Goal: Check status: Check status

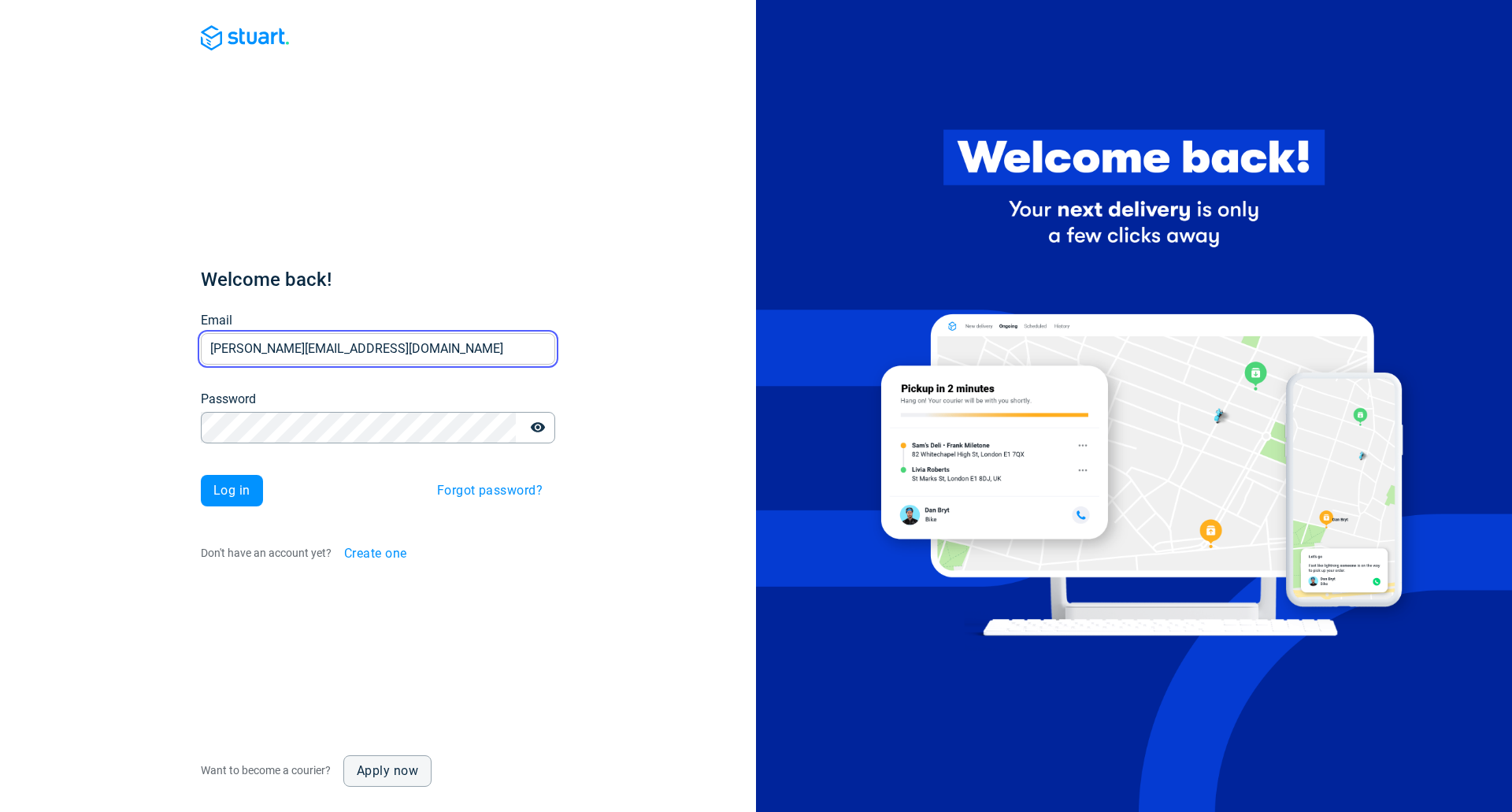
click at [320, 362] on input "[PERSON_NAME][EMAIL_ADDRESS][DOMAIN_NAME]" at bounding box center [378, 348] width 355 height 31
click at [232, 490] on span "Log in" at bounding box center [231, 490] width 37 height 12
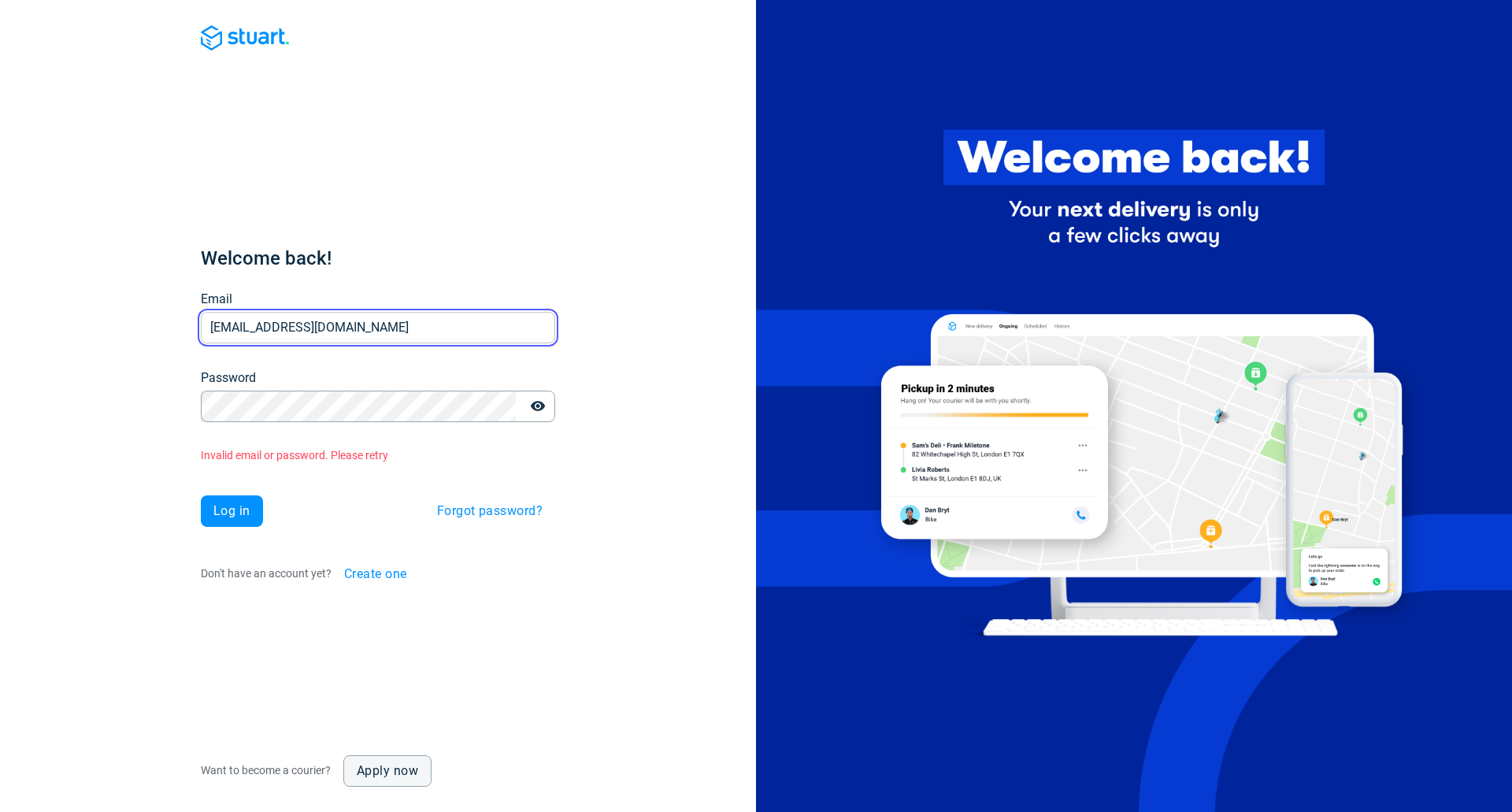
click at [303, 316] on input "[EMAIL_ADDRESS][DOMAIN_NAME]" at bounding box center [378, 327] width 355 height 31
click at [232, 509] on span "Log in" at bounding box center [231, 511] width 37 height 12
click at [322, 337] on input "[EMAIL_ADDRESS][DOMAIN_NAME]" at bounding box center [378, 327] width 355 height 31
type input "[PERSON_NAME][EMAIL_ADDRESS][DOMAIN_NAME]"
click at [221, 517] on span "Log in" at bounding box center [231, 511] width 37 height 12
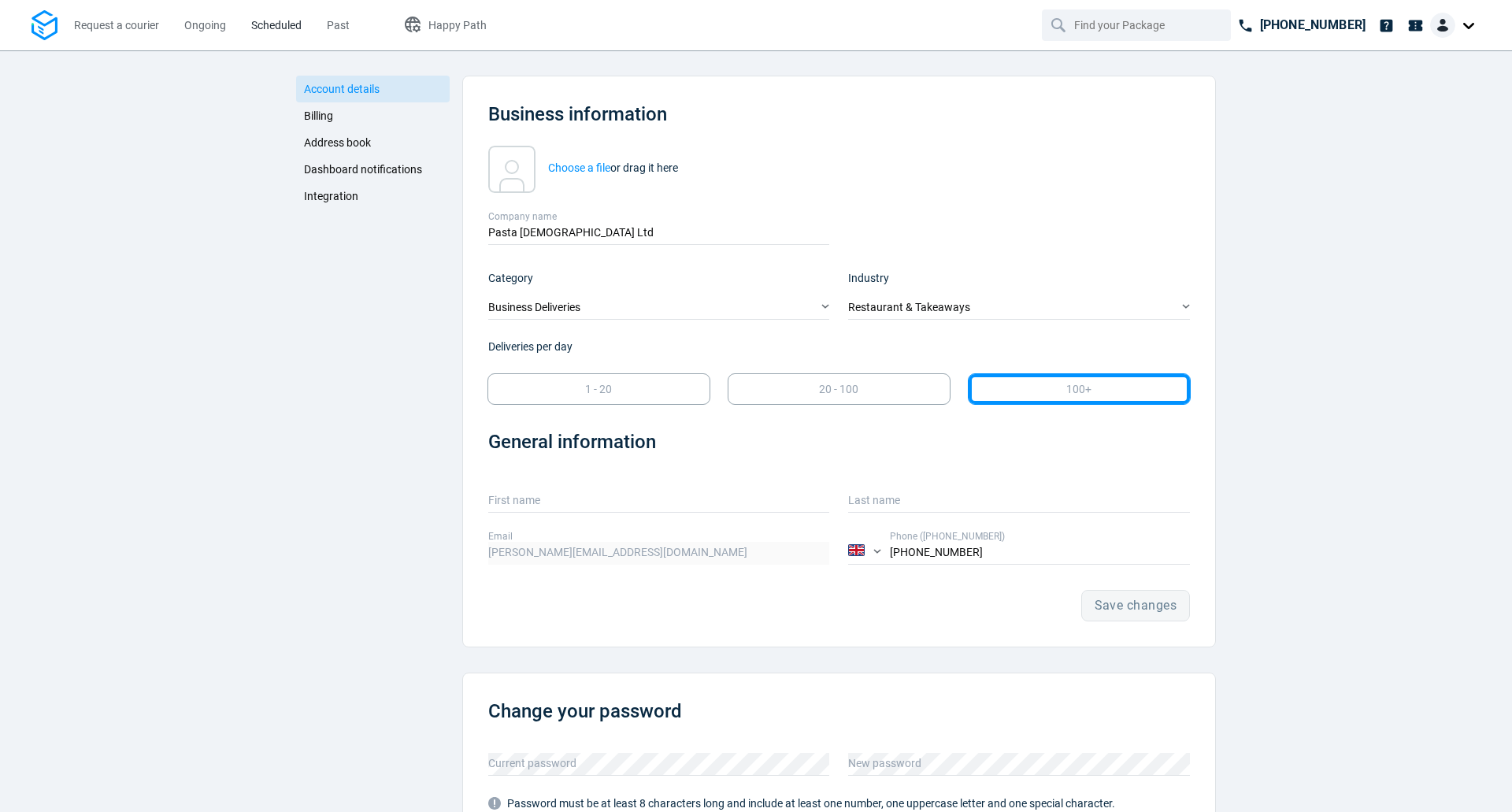
click at [263, 26] on span "Scheduled" at bounding box center [276, 25] width 50 height 12
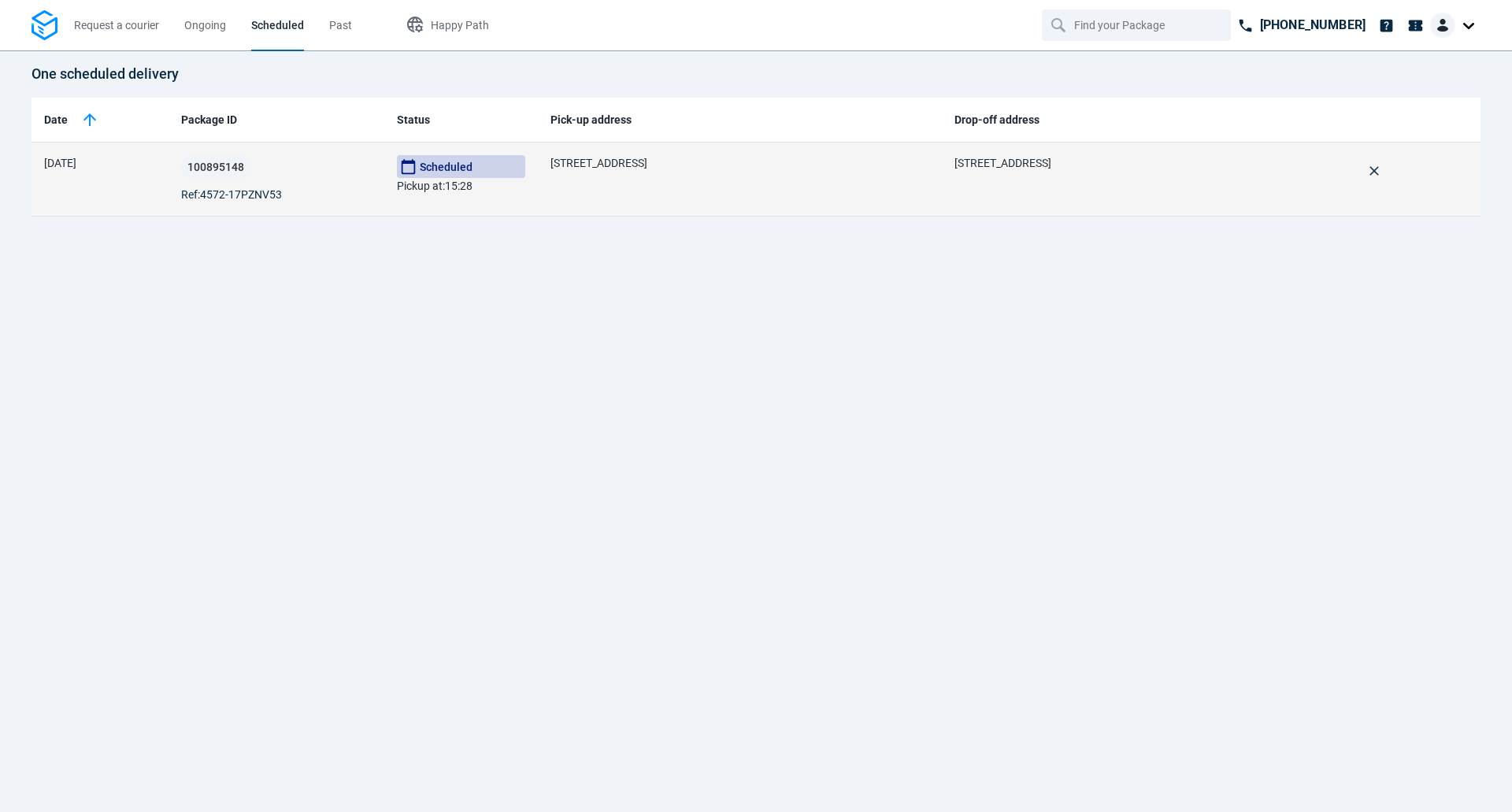
click at [291, 174] on div "100895148" at bounding box center [276, 167] width 191 height 24
